Goal: Task Accomplishment & Management: Manage account settings

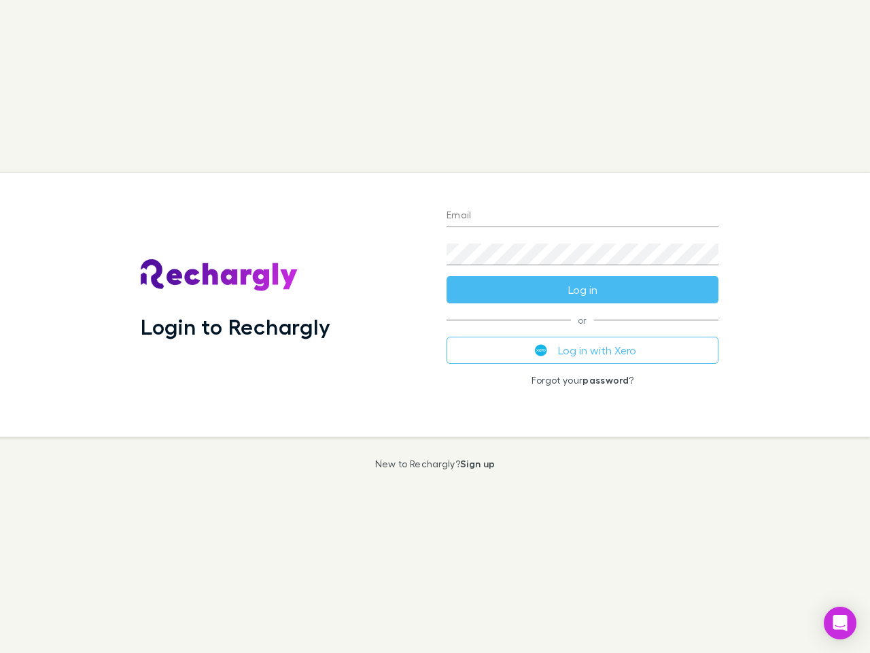
click at [435, 326] on div "Login to Rechargly" at bounding box center [283, 305] width 306 height 264
click at [583, 216] on input "Email" at bounding box center [583, 216] width 272 height 22
click at [583, 290] on button "Log in" at bounding box center [583, 289] width 272 height 27
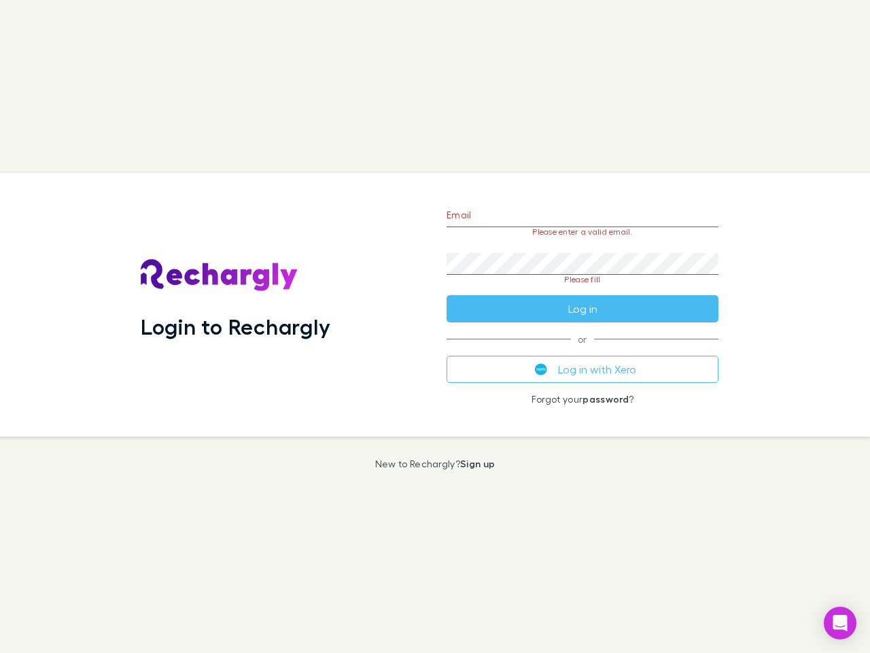
click at [583, 350] on div "Email Please enter a valid email. Password Please fill Log in or Log in with Xe…" at bounding box center [583, 305] width 294 height 264
click at [840, 623] on icon "Open Intercom Messenger" at bounding box center [840, 623] width 14 height 16
